Goal: Find specific page/section: Find specific page/section

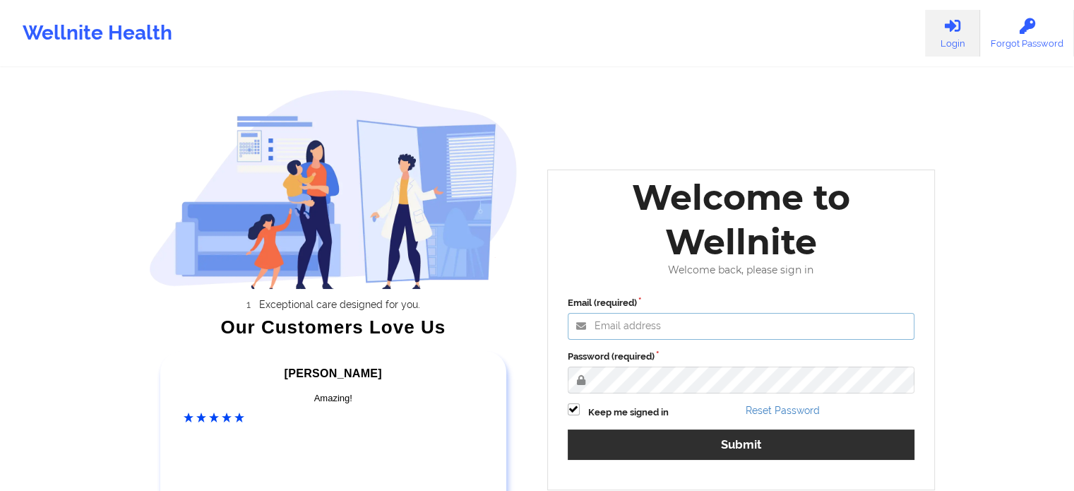
type input "[PERSON_NAME][EMAIL_ADDRESS][PERSON_NAME][DOMAIN_NAME]"
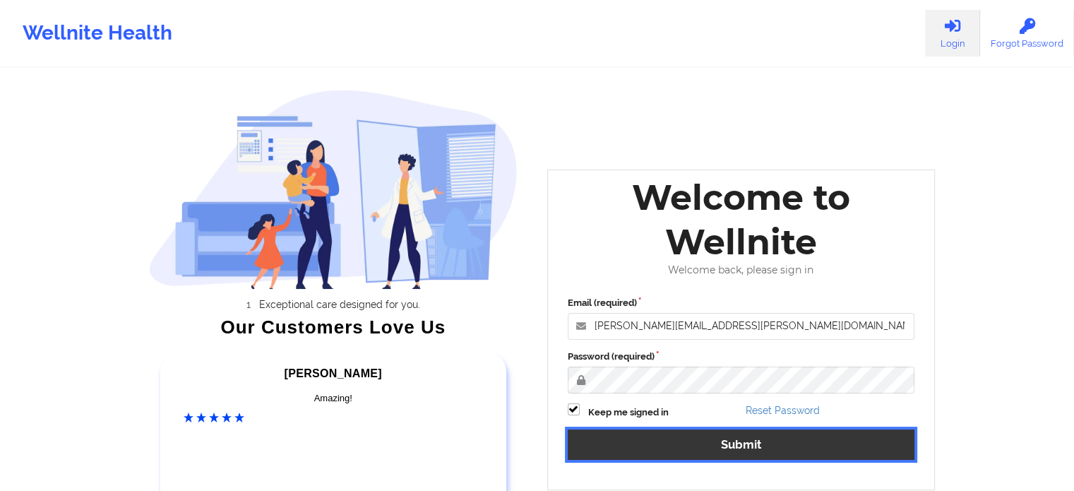
click at [785, 445] on button "Submit" at bounding box center [740, 444] width 347 height 30
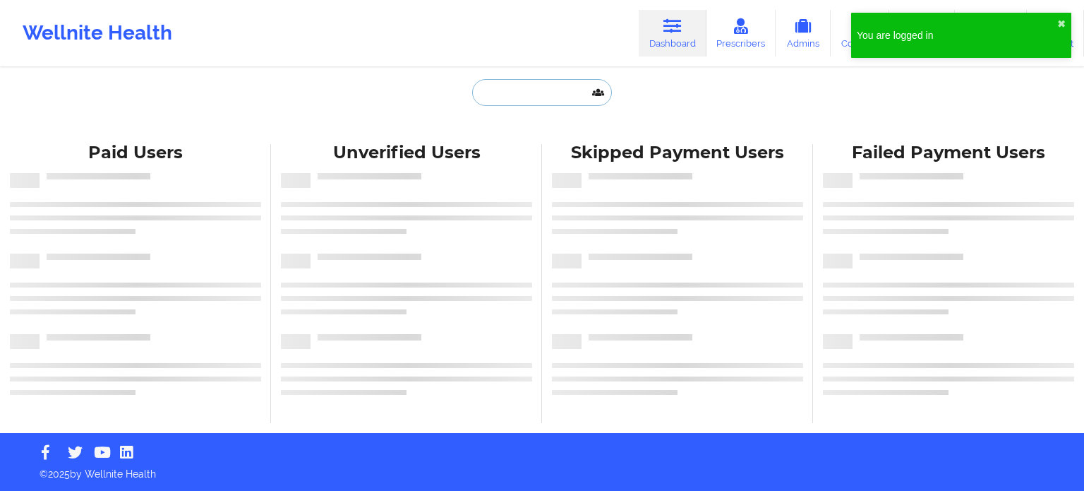
click at [537, 96] on input "text" at bounding box center [542, 92] width 140 height 27
paste input "[EMAIL_ADDRESS][DOMAIN_NAME]"
type input "[EMAIL_ADDRESS][DOMAIN_NAME]"
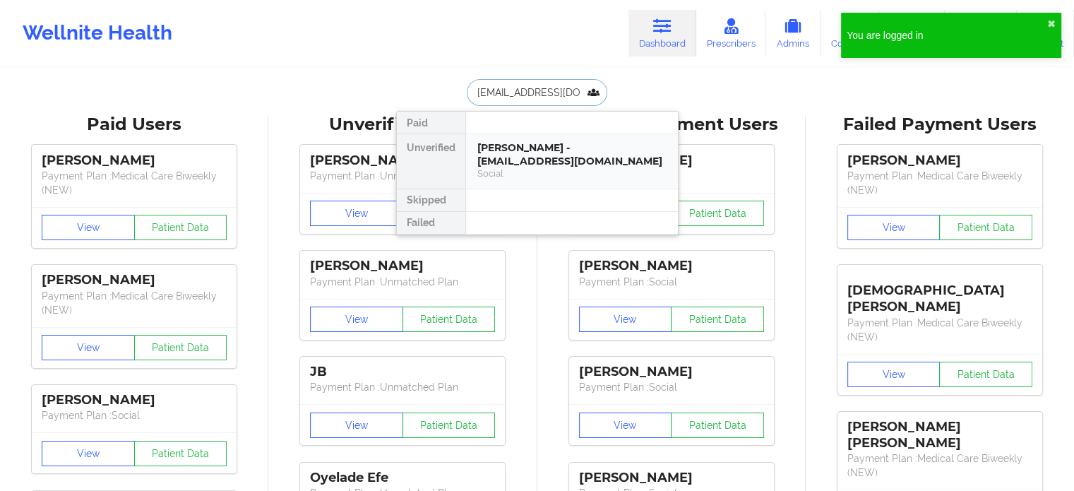
click at [534, 157] on div "[PERSON_NAME] - [EMAIL_ADDRESS][DOMAIN_NAME]" at bounding box center [571, 154] width 189 height 26
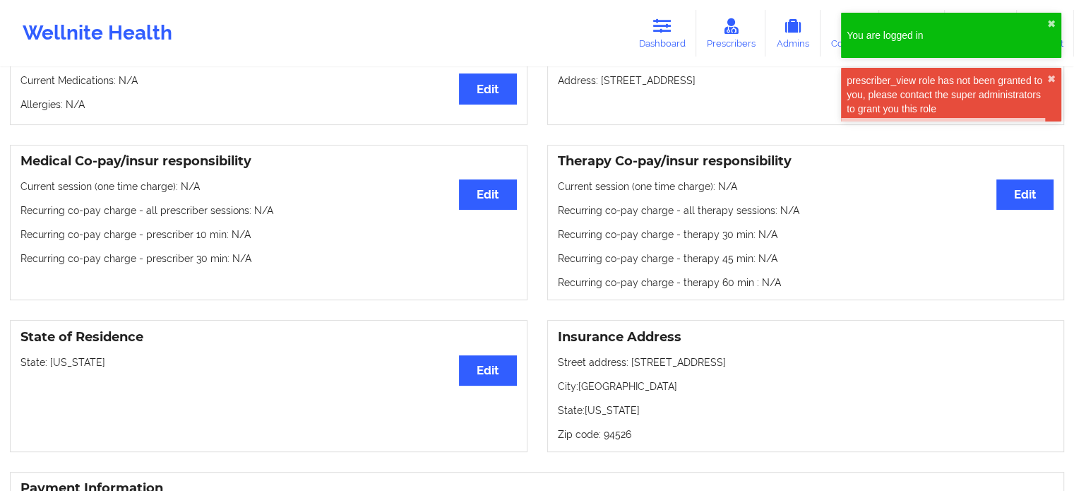
scroll to position [358, 0]
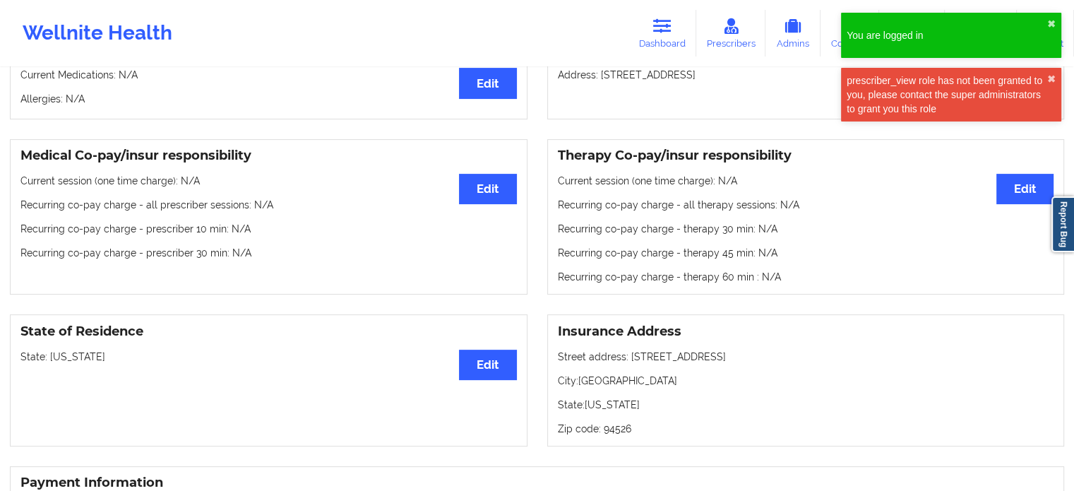
click at [658, 31] on icon at bounding box center [662, 26] width 18 height 16
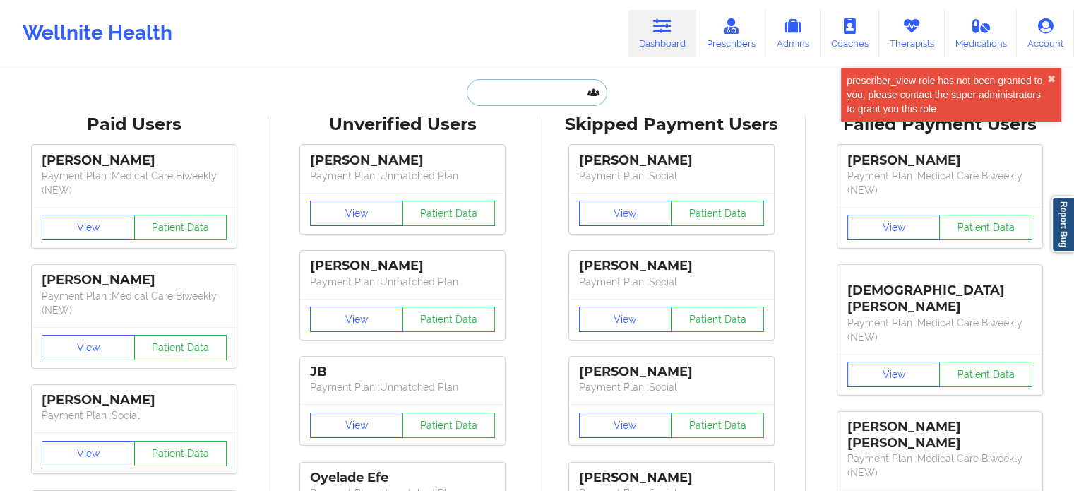
click at [519, 100] on input "text" at bounding box center [537, 92] width 140 height 27
paste input "[PERSON_NAME]"
type input "[PERSON_NAME]"
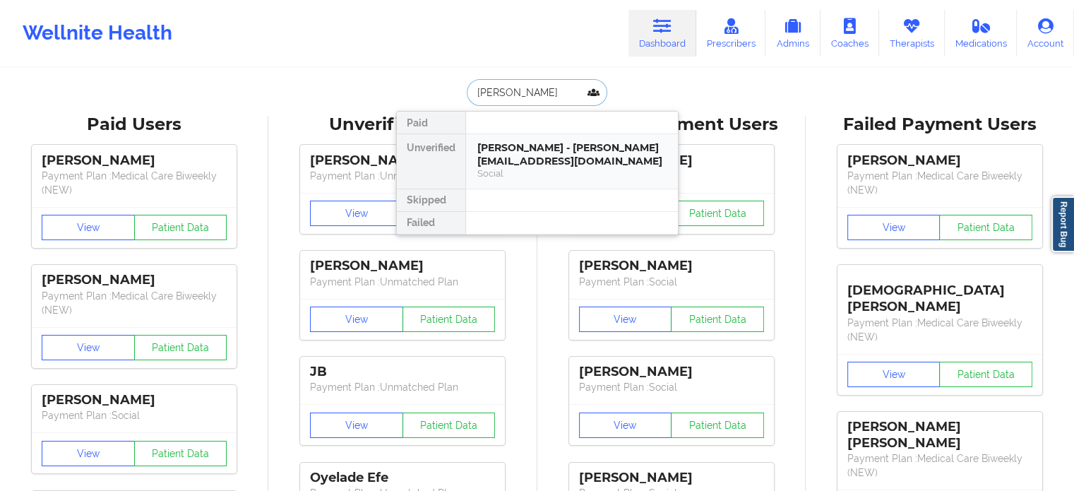
click at [548, 177] on div "Social" at bounding box center [571, 173] width 189 height 12
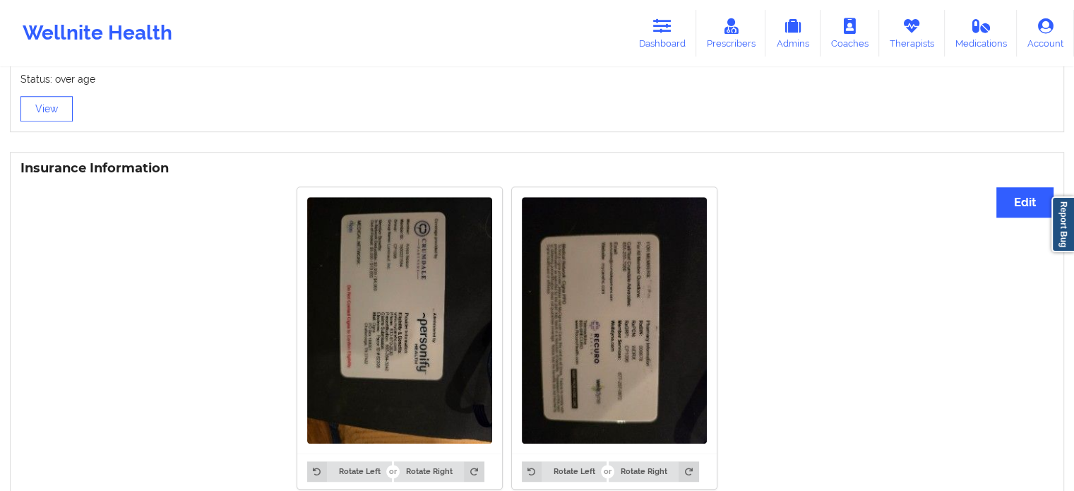
scroll to position [992, 0]
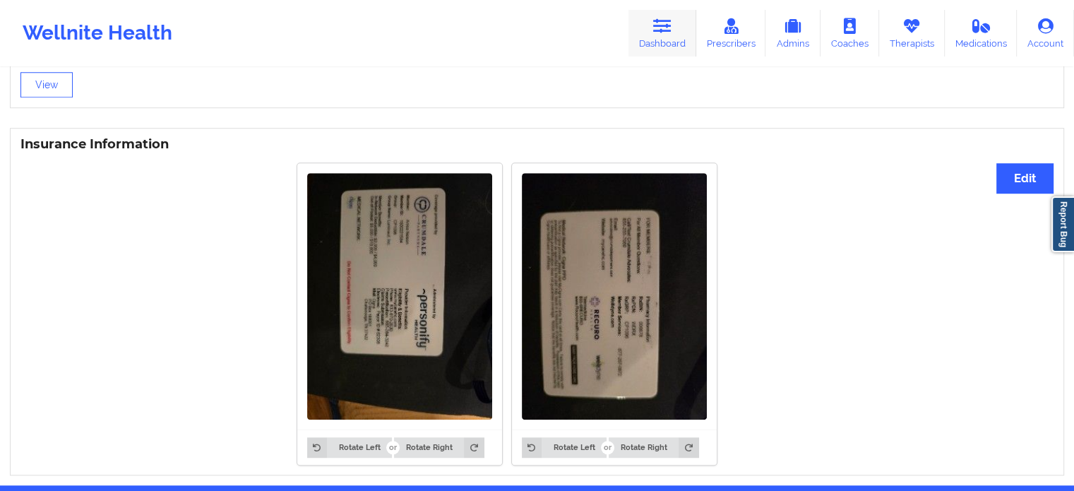
click at [667, 23] on icon at bounding box center [662, 26] width 18 height 16
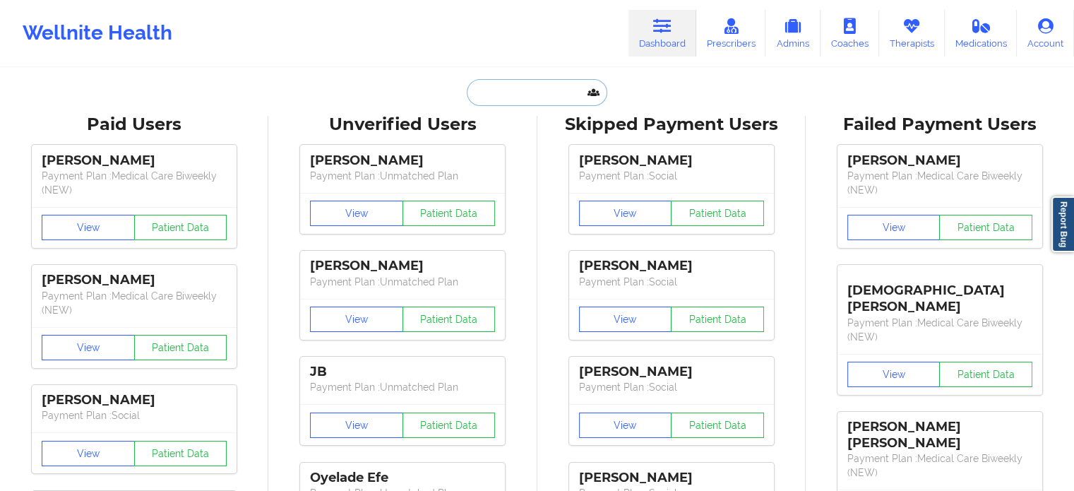
click at [528, 88] on input "text" at bounding box center [537, 92] width 140 height 27
paste input "[EMAIL_ADDRESS][DOMAIN_NAME]"
type input "[EMAIL_ADDRESS][DOMAIN_NAME]"
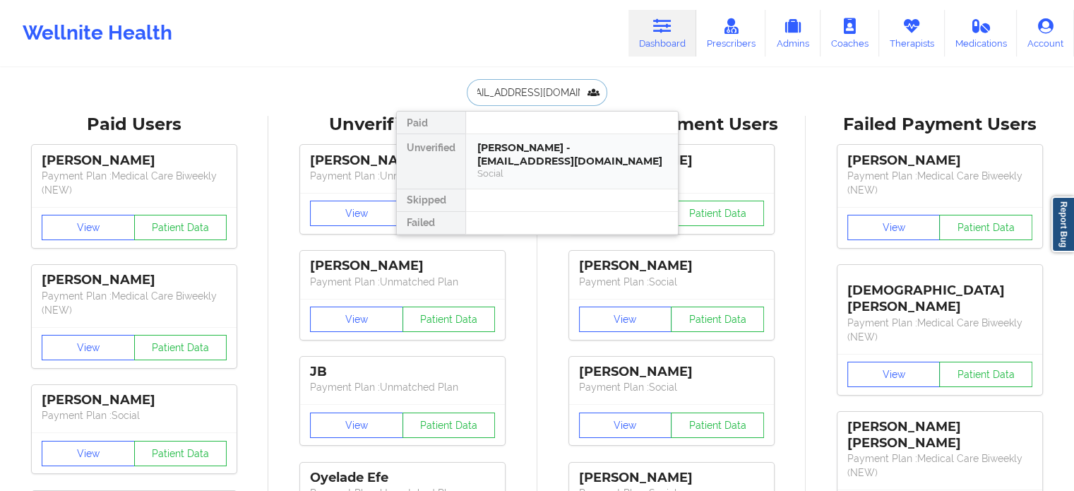
click at [529, 166] on div "[PERSON_NAME] - [EMAIL_ADDRESS][DOMAIN_NAME]" at bounding box center [571, 154] width 189 height 26
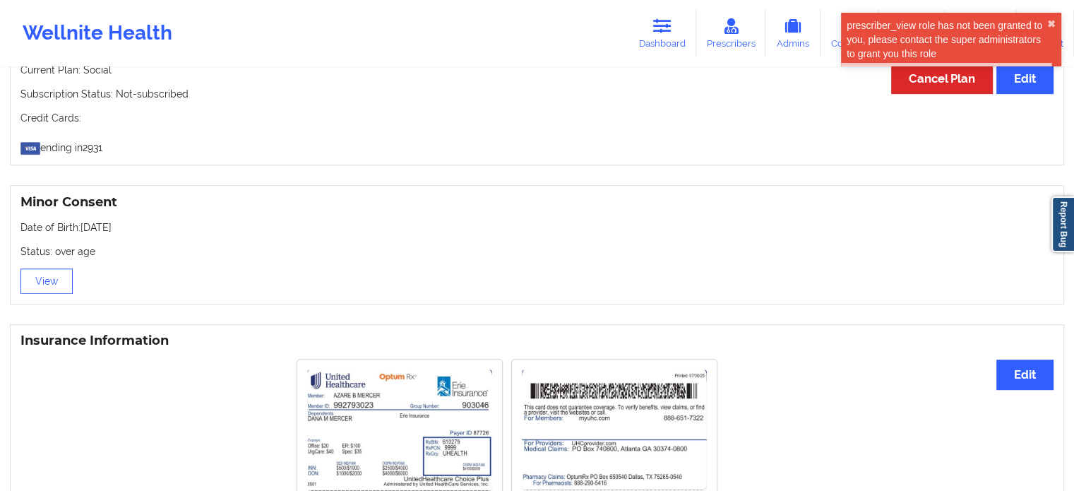
scroll to position [565, 0]
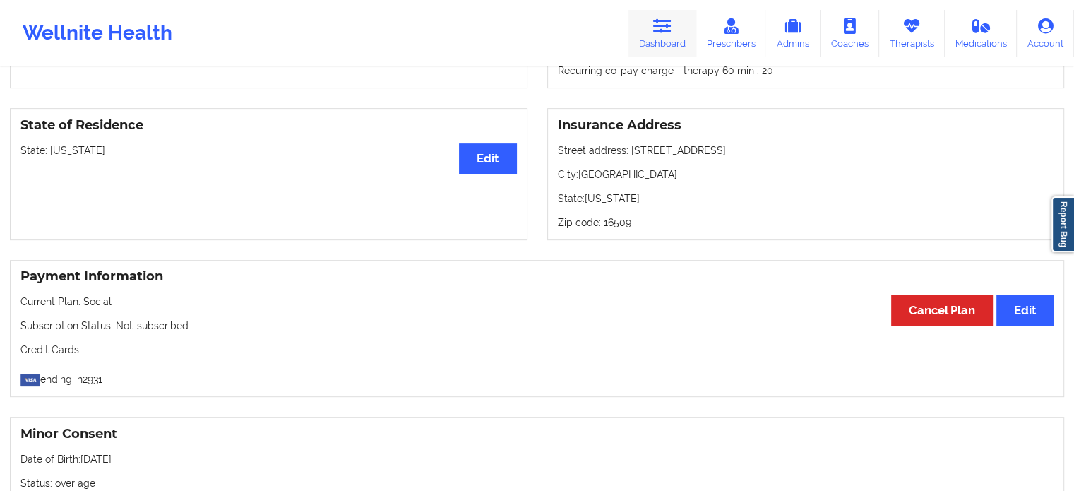
click at [641, 39] on link "Dashboard" at bounding box center [662, 33] width 68 height 47
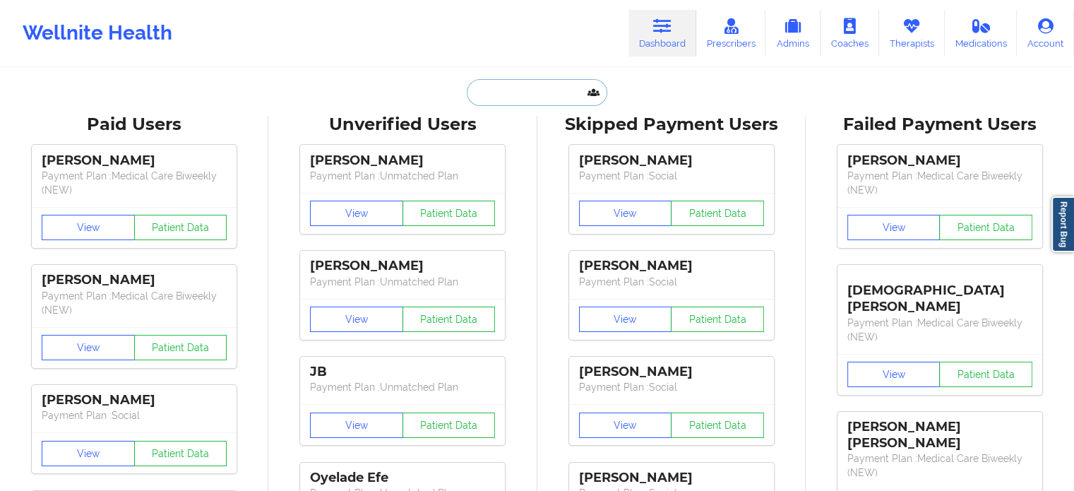
click at [525, 89] on input "text" at bounding box center [537, 92] width 140 height 27
paste input "[EMAIL_ADDRESS][DOMAIN_NAME]"
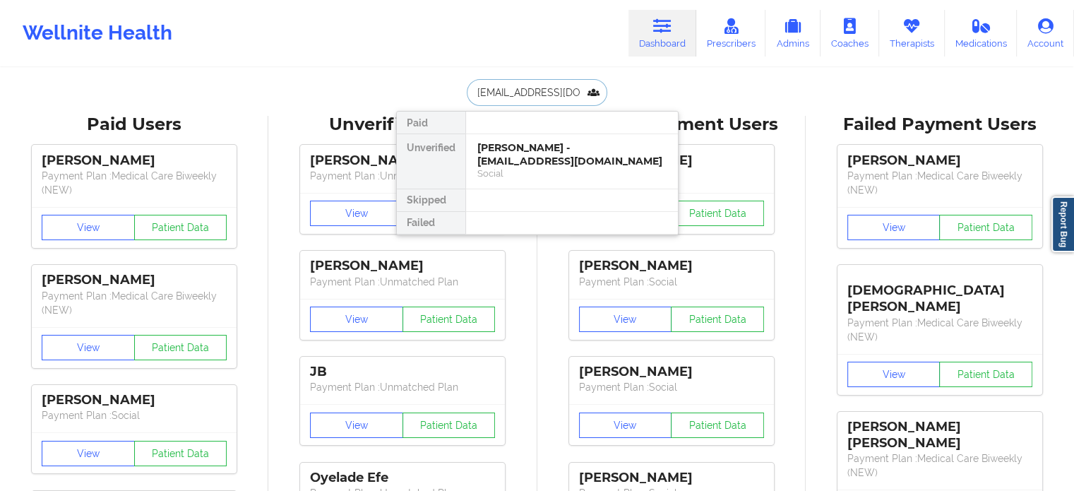
drag, startPoint x: 582, startPoint y: 96, endPoint x: 94, endPoint y: 60, distance: 489.0
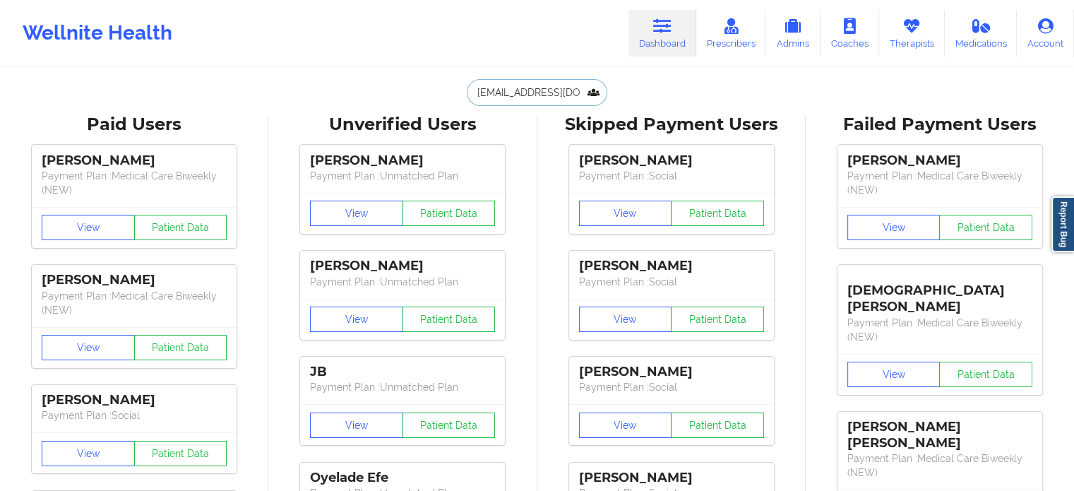
paste input "[EMAIL_ADDRESS]"
type input "[EMAIL_ADDRESS][DOMAIN_NAME]"
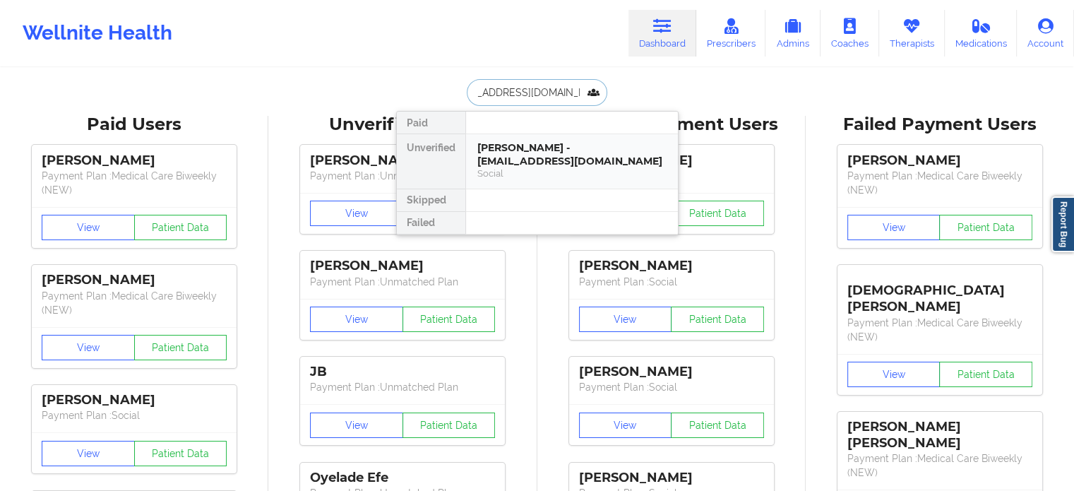
click at [483, 161] on div "[PERSON_NAME] - [EMAIL_ADDRESS][DOMAIN_NAME]" at bounding box center [571, 154] width 189 height 26
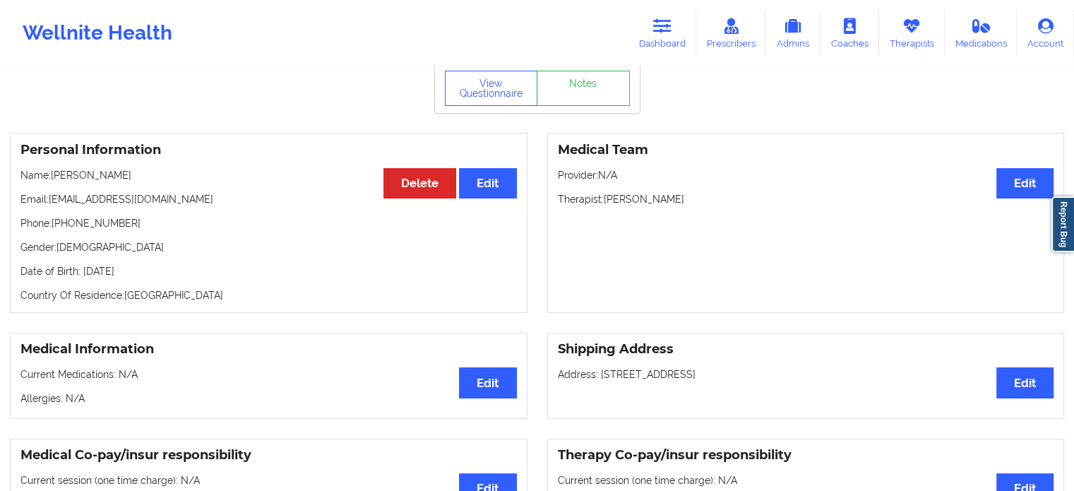
scroll to position [282, 0]
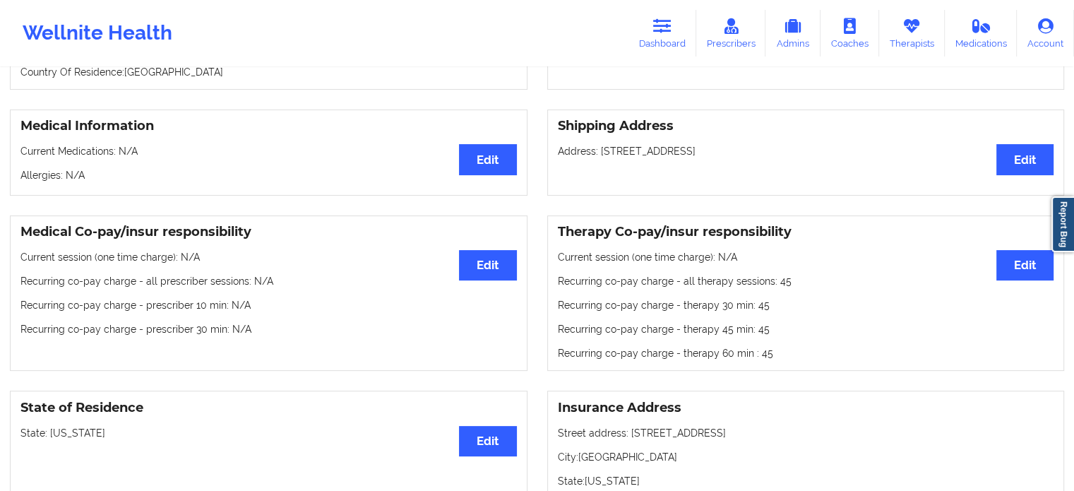
click at [652, 53] on link "Dashboard" at bounding box center [662, 33] width 68 height 47
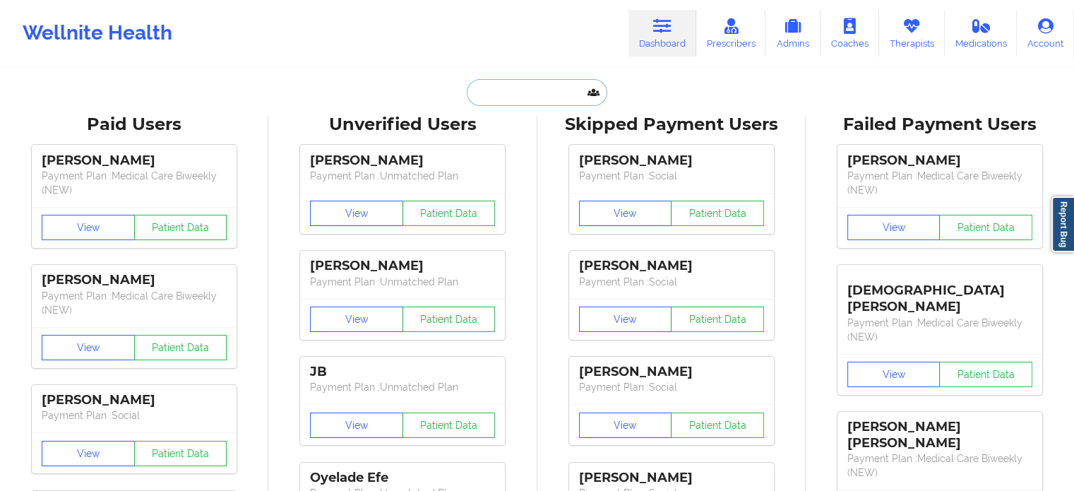
click at [503, 95] on input "text" at bounding box center [537, 92] width 140 height 27
paste input "[PERSON_NAME]"
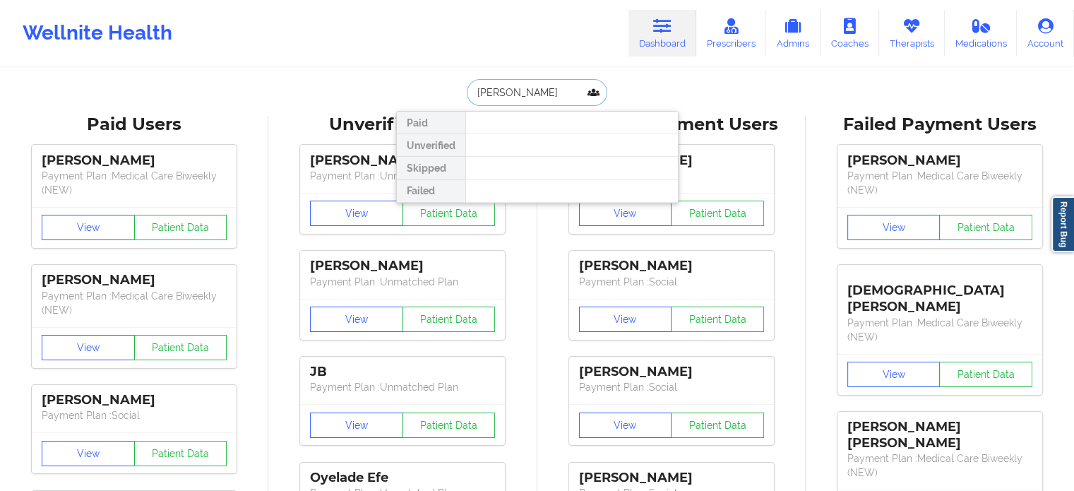
type input "[PERSON_NAME]"
